Goal: Task Accomplishment & Management: Use online tool/utility

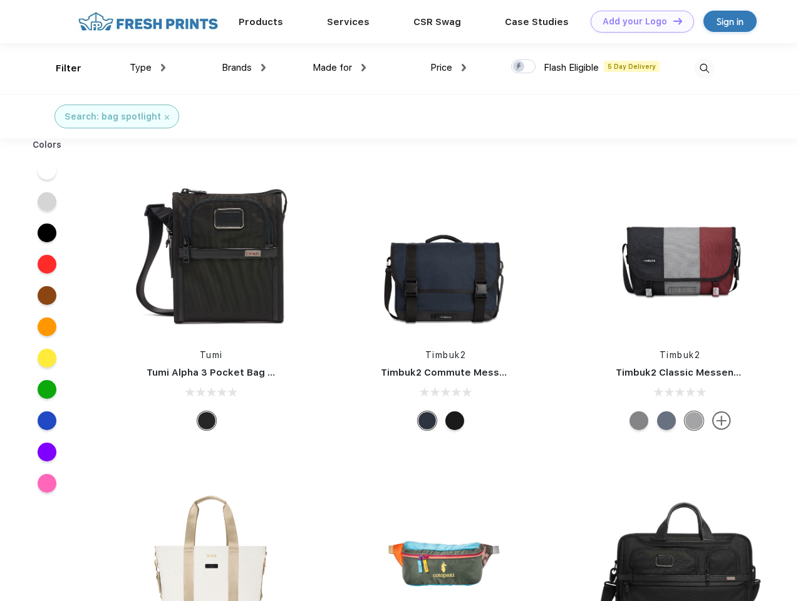
click at [638, 21] on link "Add your Logo Design Tool" at bounding box center [642, 22] width 103 height 22
click at [0, 0] on div "Design Tool" at bounding box center [0, 0] width 0 height 0
click at [672, 21] on link "Add your Logo Design Tool" at bounding box center [642, 22] width 103 height 22
click at [60, 68] on div "Filter" at bounding box center [69, 68] width 26 height 14
click at [148, 68] on span "Type" at bounding box center [141, 67] width 22 height 11
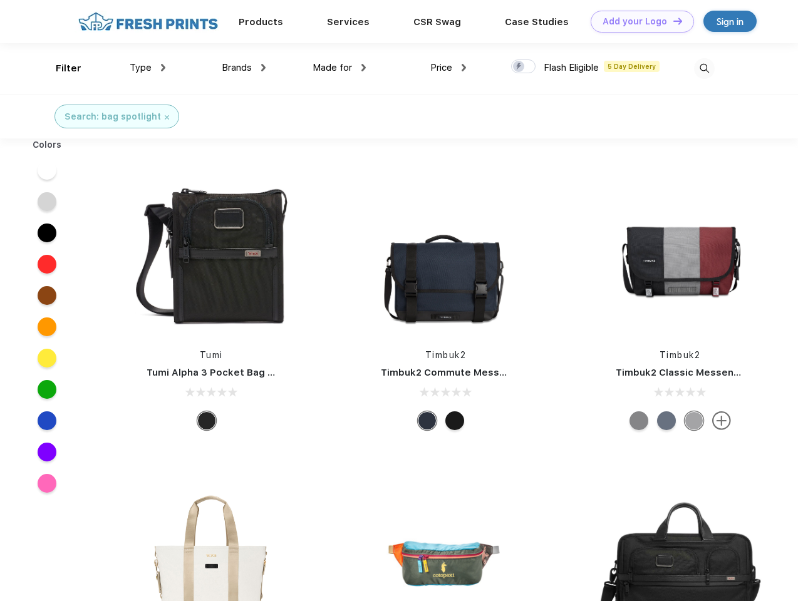
click at [244, 68] on span "Brands" at bounding box center [237, 67] width 30 height 11
click at [339, 68] on span "Made for" at bounding box center [332, 67] width 39 height 11
click at [448, 68] on span "Price" at bounding box center [441, 67] width 22 height 11
click at [524, 67] on div at bounding box center [523, 67] width 24 height 14
click at [519, 67] on input "checkbox" at bounding box center [515, 63] width 8 height 8
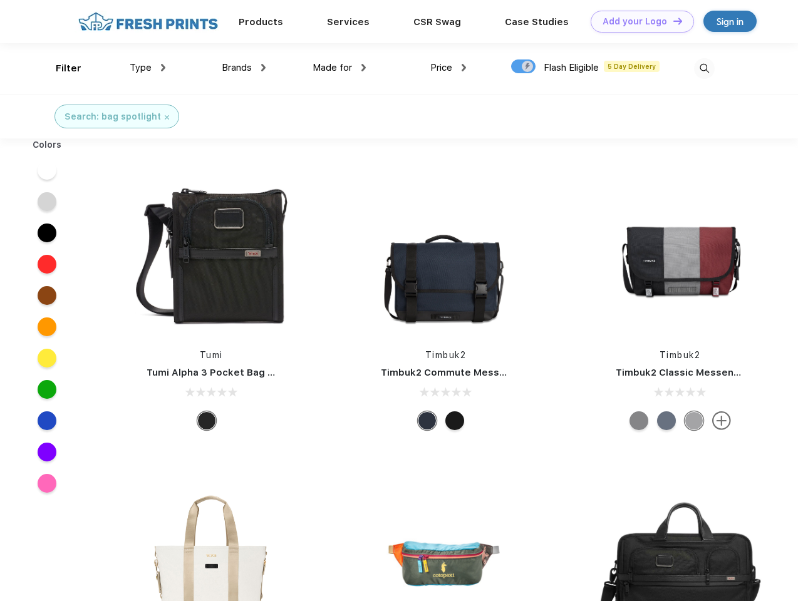
click at [704, 68] on img at bounding box center [704, 68] width 21 height 21
